Goal: Information Seeking & Learning: Learn about a topic

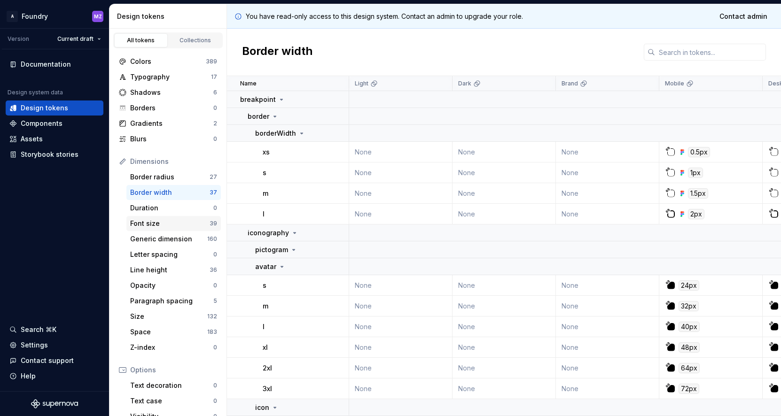
scroll to position [98, 0]
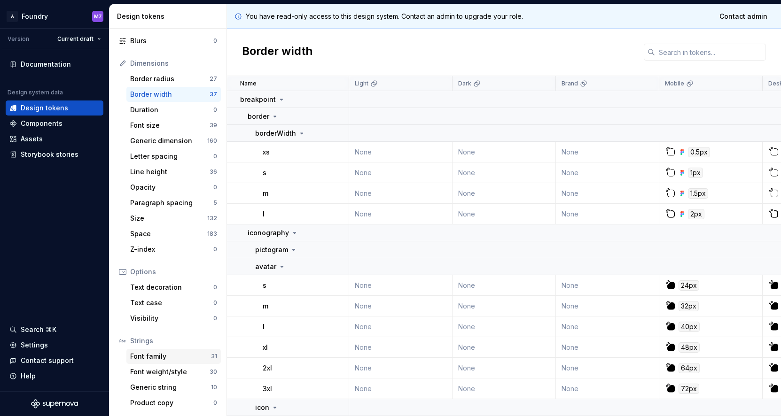
click at [151, 355] on div "Font family" at bounding box center [170, 356] width 81 height 9
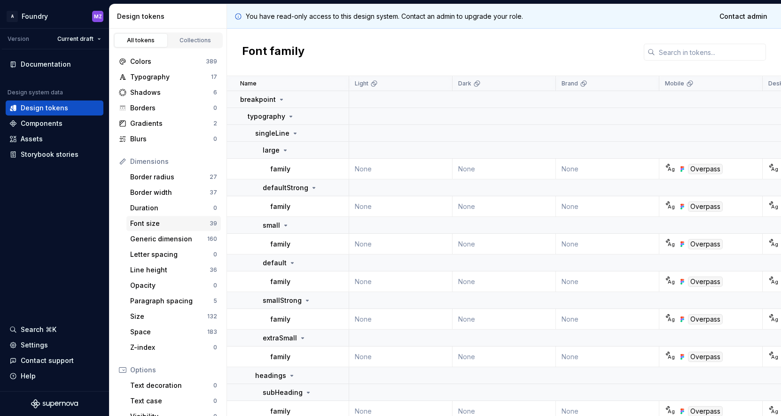
click at [164, 223] on div "Font size" at bounding box center [169, 223] width 79 height 9
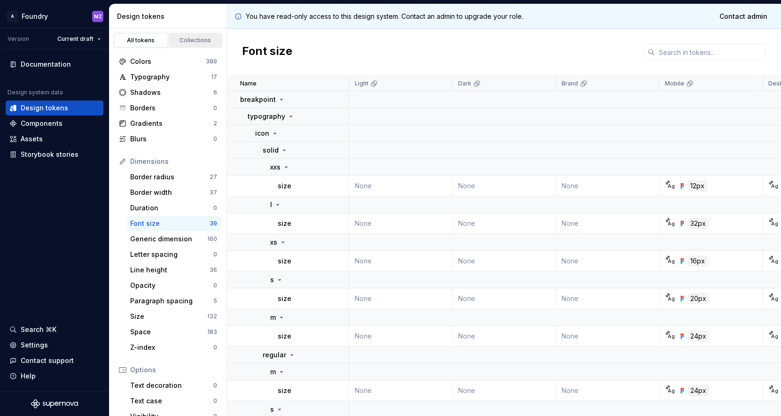
click at [194, 38] on div "Collections" at bounding box center [195, 41] width 47 height 8
